Goal: Information Seeking & Learning: Find specific page/section

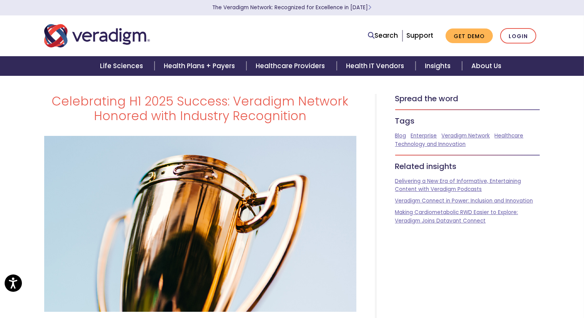
click at [48, 40] on img "Veradigm logo" at bounding box center [97, 35] width 106 height 25
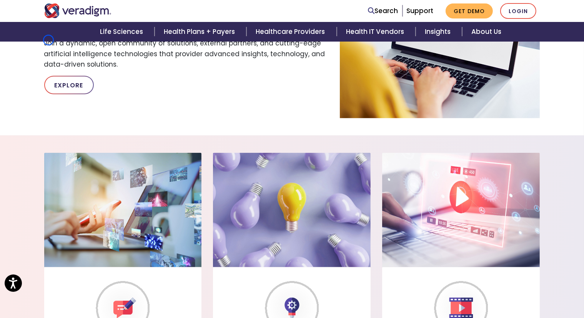
scroll to position [555, 0]
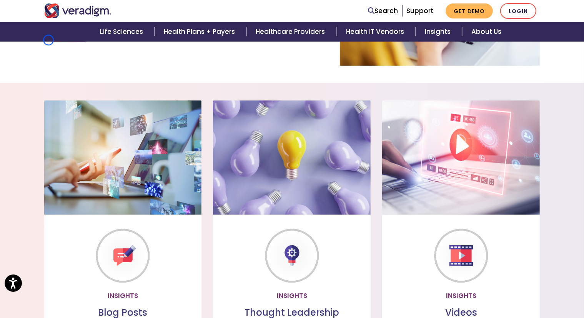
click at [48, 40] on div "Life Sciences Health Plans + Payers Healthcare Providers Health IT Vendors Insi…" at bounding box center [292, 32] width 573 height 20
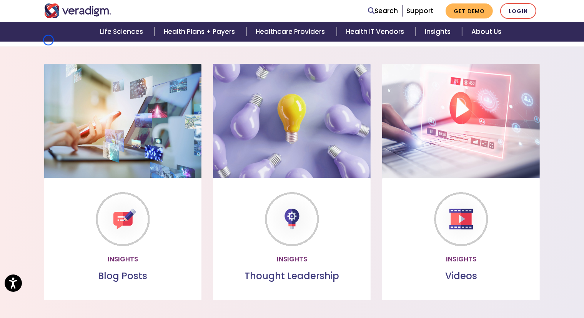
scroll to position [429, 0]
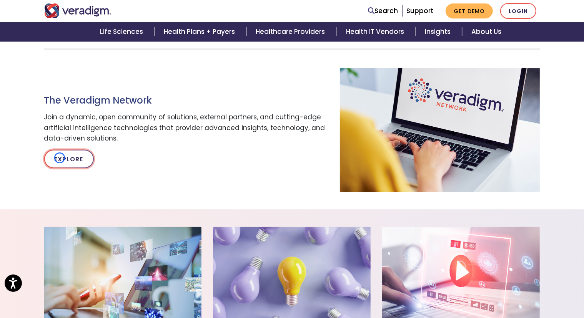
click at [60, 158] on link "Explore" at bounding box center [69, 159] width 50 height 18
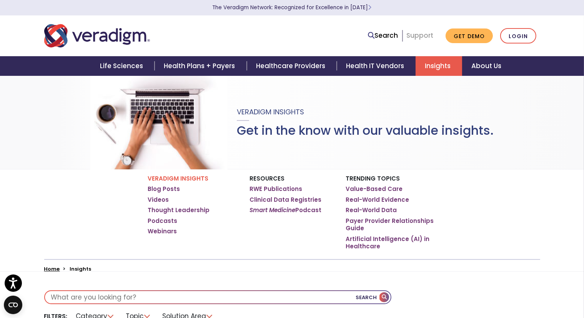
click at [424, 33] on link "Support" at bounding box center [419, 35] width 27 height 9
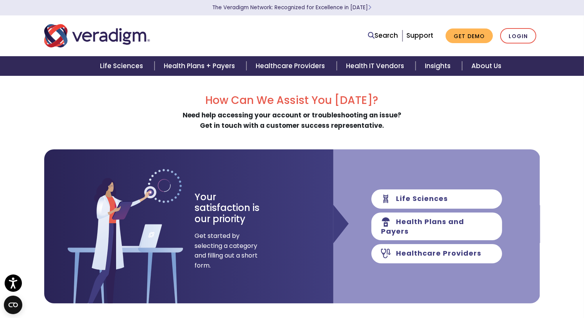
click at [75, 67] on div "Life Sciences Health Plans + Payers Healthcare Providers Health IT Vendors Insi…" at bounding box center [292, 66] width 573 height 20
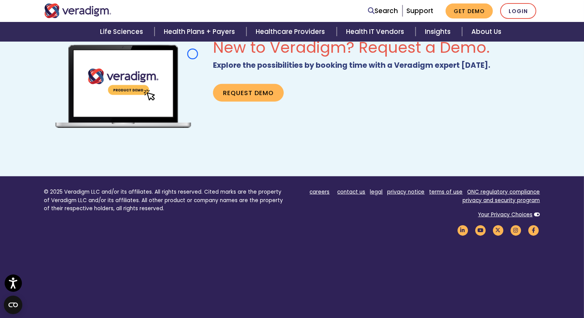
scroll to position [523, 0]
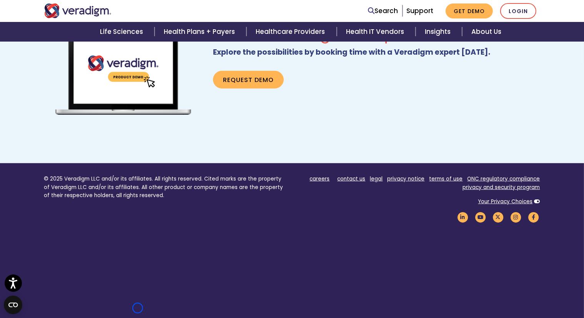
click at [75, 67] on img at bounding box center [123, 75] width 158 height 101
